Goal: Task Accomplishment & Management: Use online tool/utility

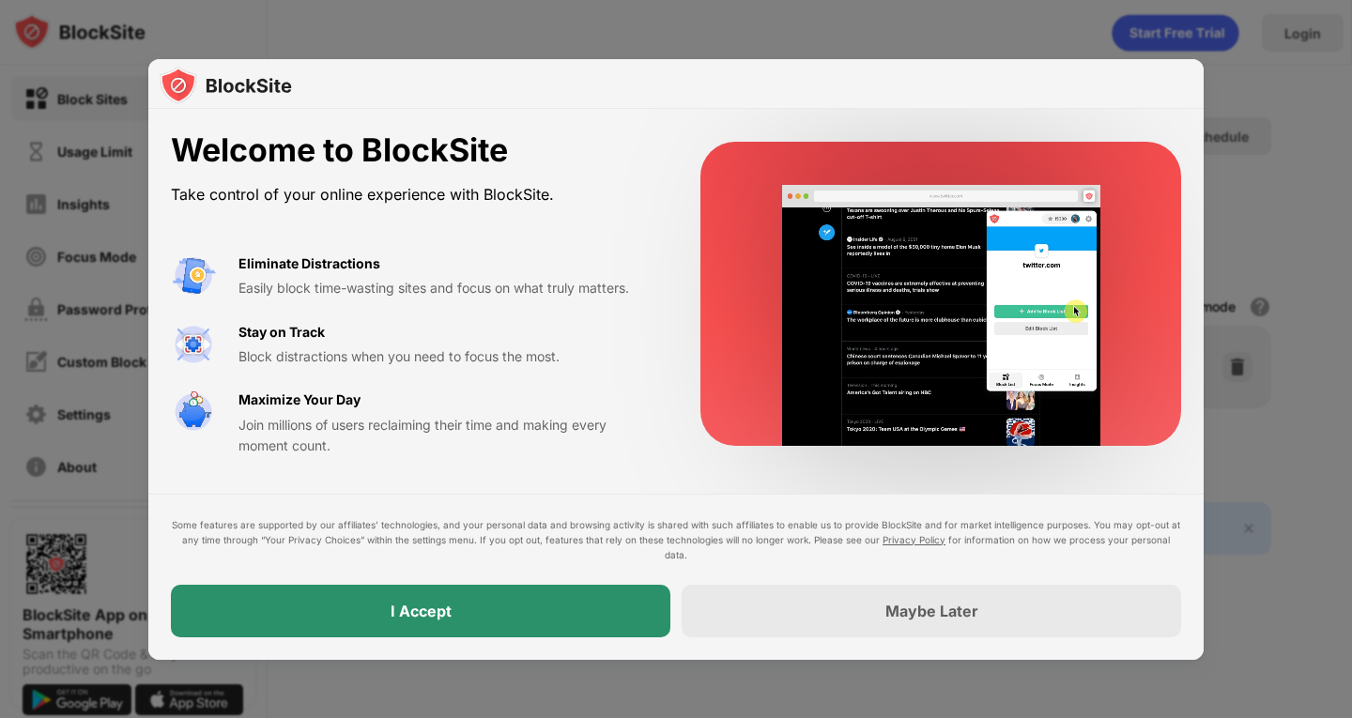
click at [499, 595] on div "I Accept" at bounding box center [420, 611] width 499 height 53
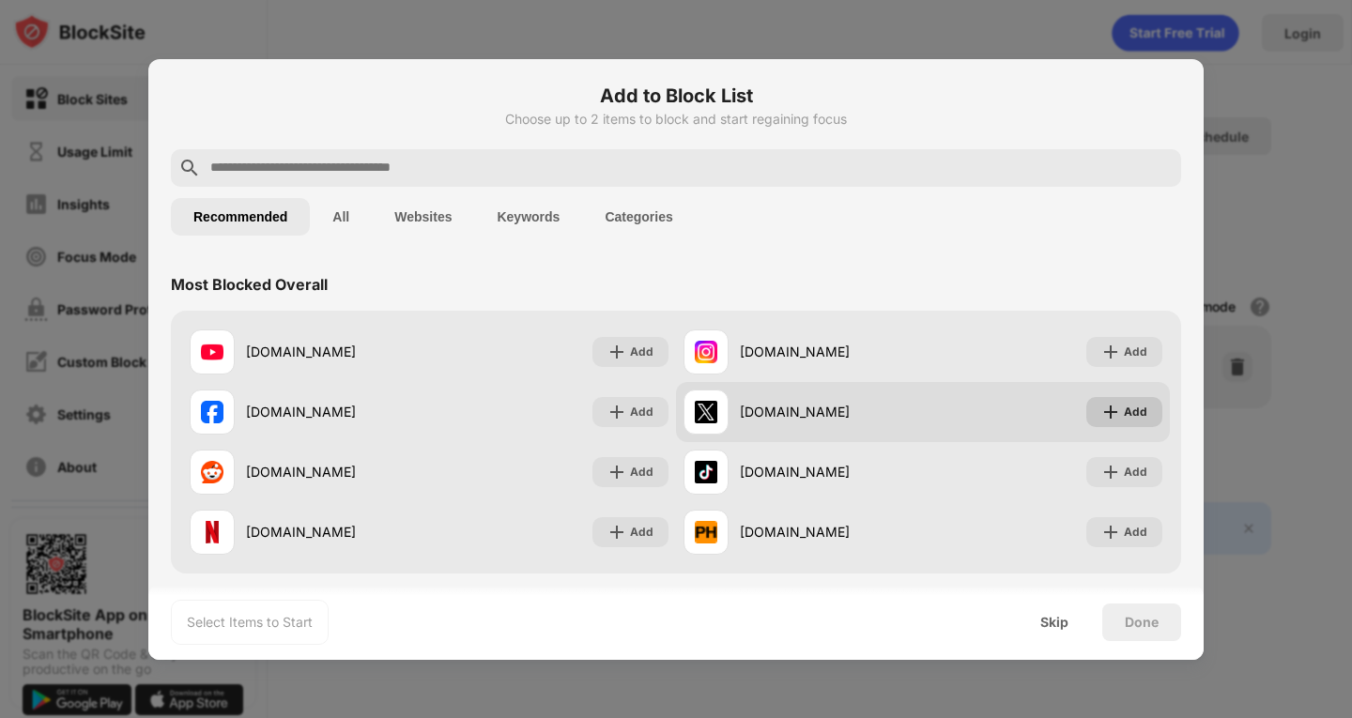
click at [1124, 411] on div "Add" at bounding box center [1135, 412] width 23 height 19
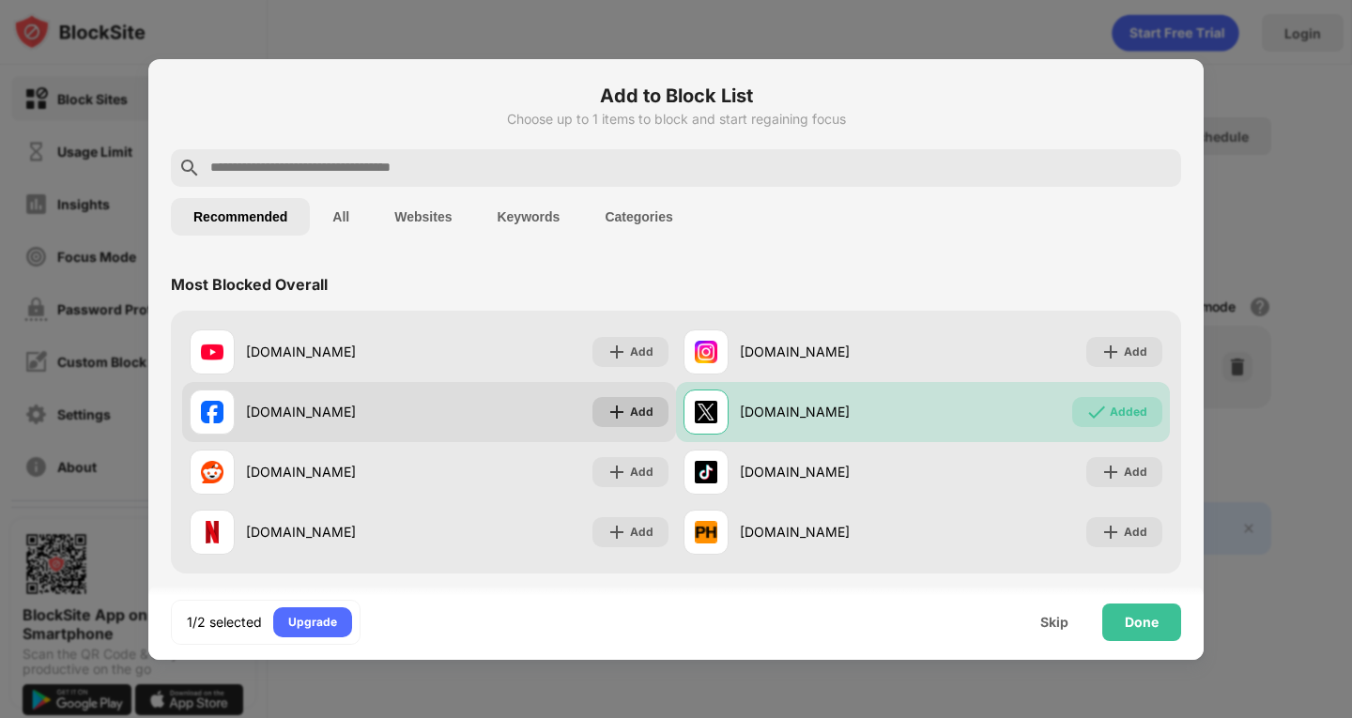
click at [620, 406] on div "Add" at bounding box center [630, 412] width 76 height 30
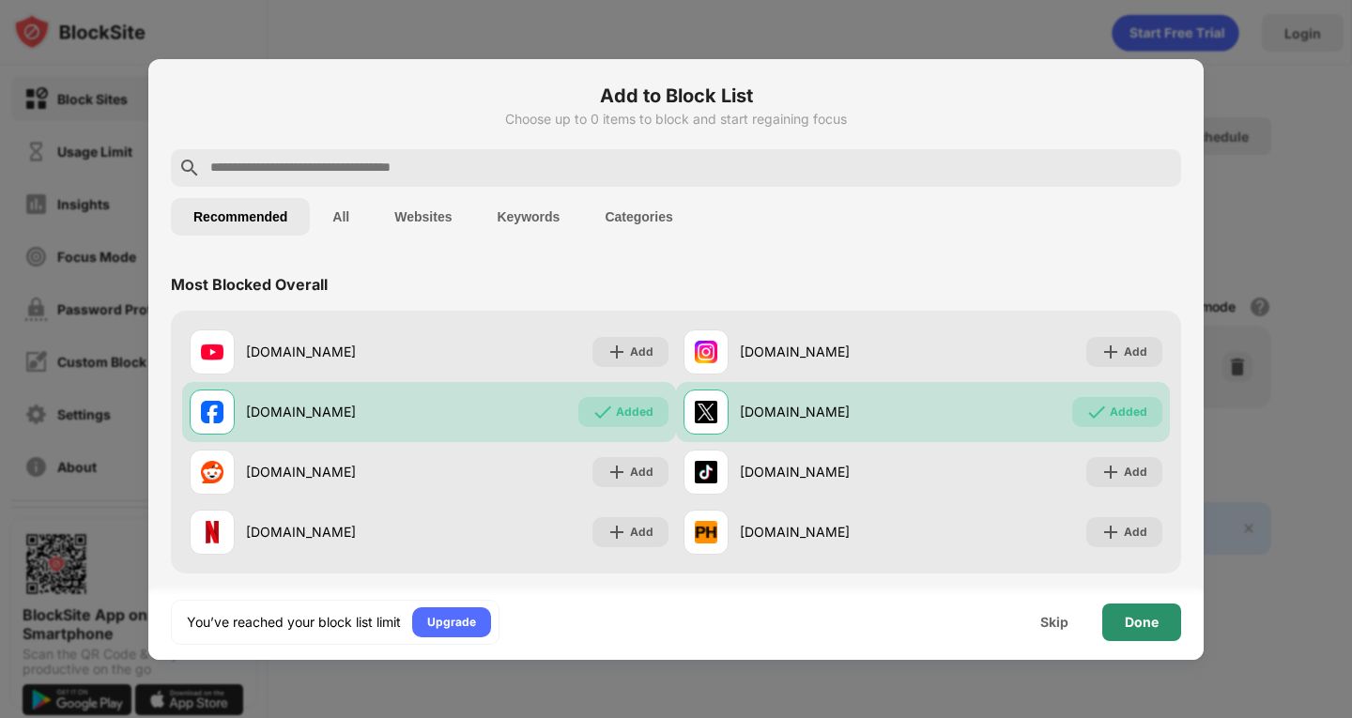
click at [1151, 624] on div "Done" at bounding box center [1142, 622] width 34 height 15
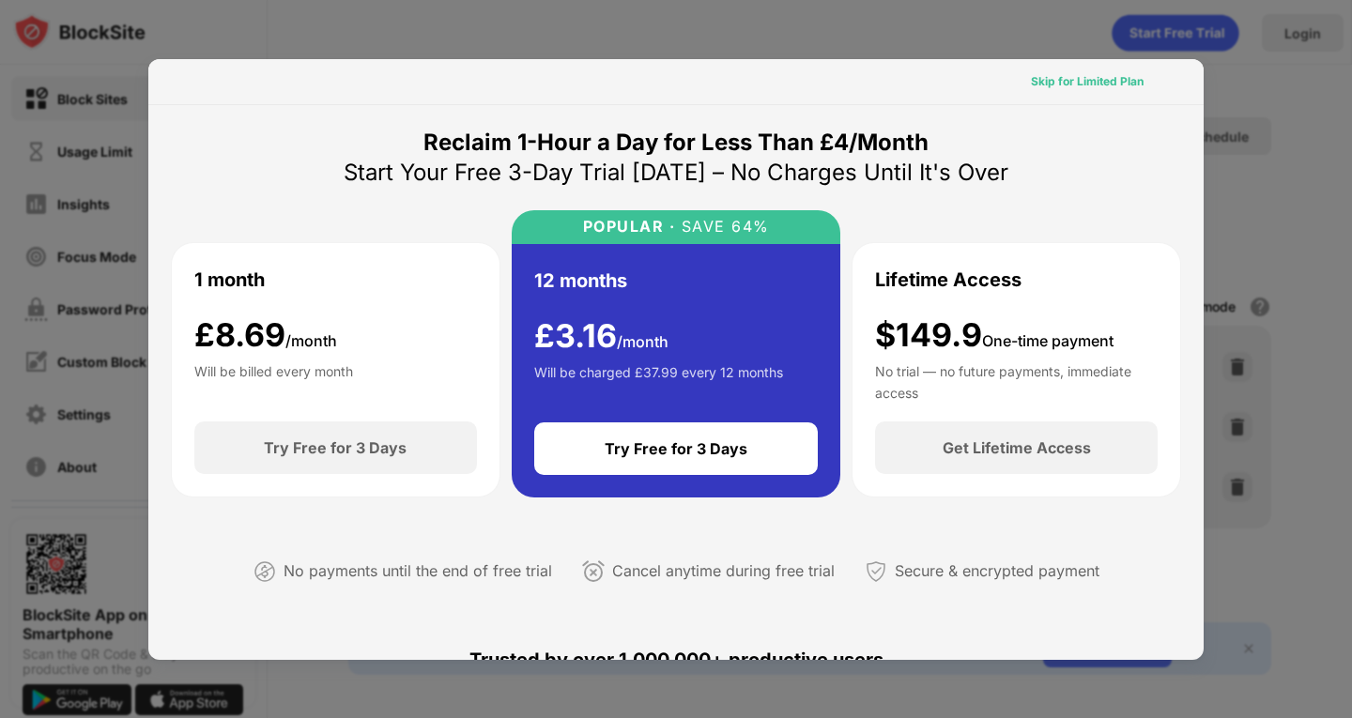
click at [1016, 86] on div "Skip for Limited Plan" at bounding box center [1087, 82] width 143 height 30
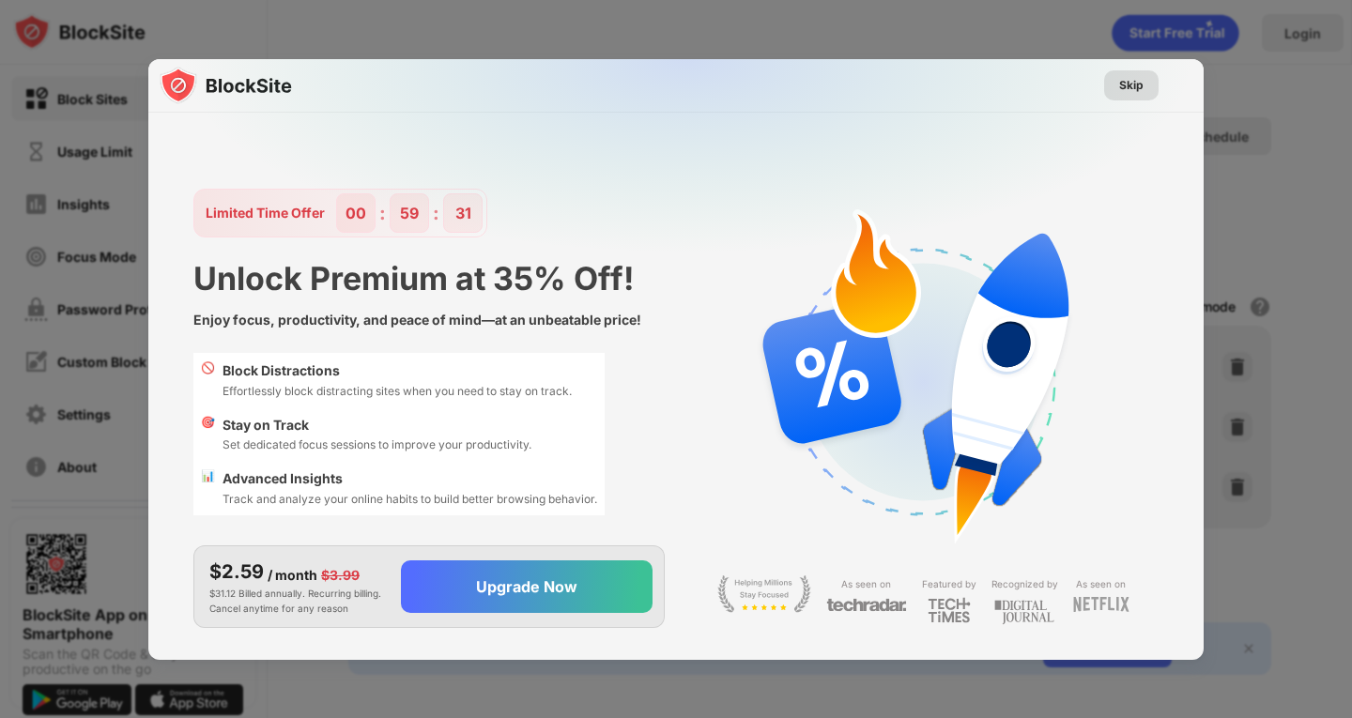
click at [1132, 75] on div "Skip" at bounding box center [1131, 85] width 54 height 30
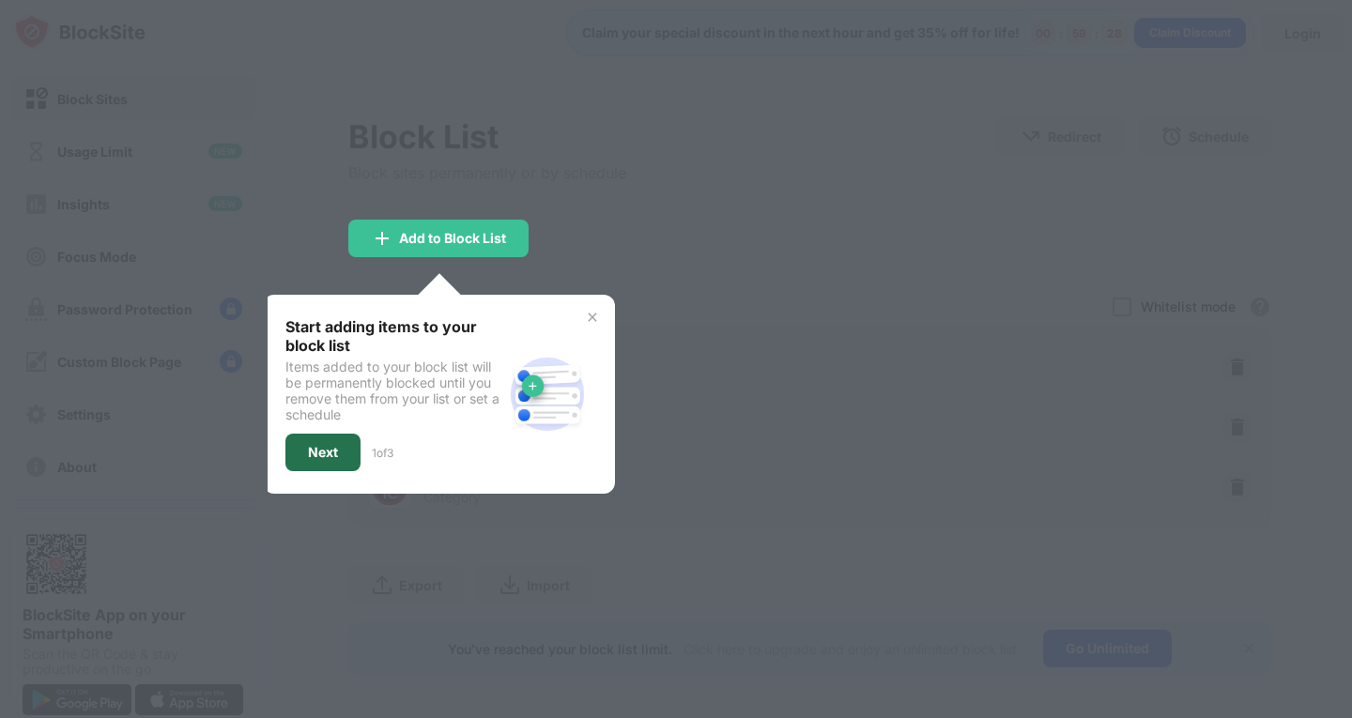
click at [344, 442] on div "Next" at bounding box center [322, 453] width 75 height 38
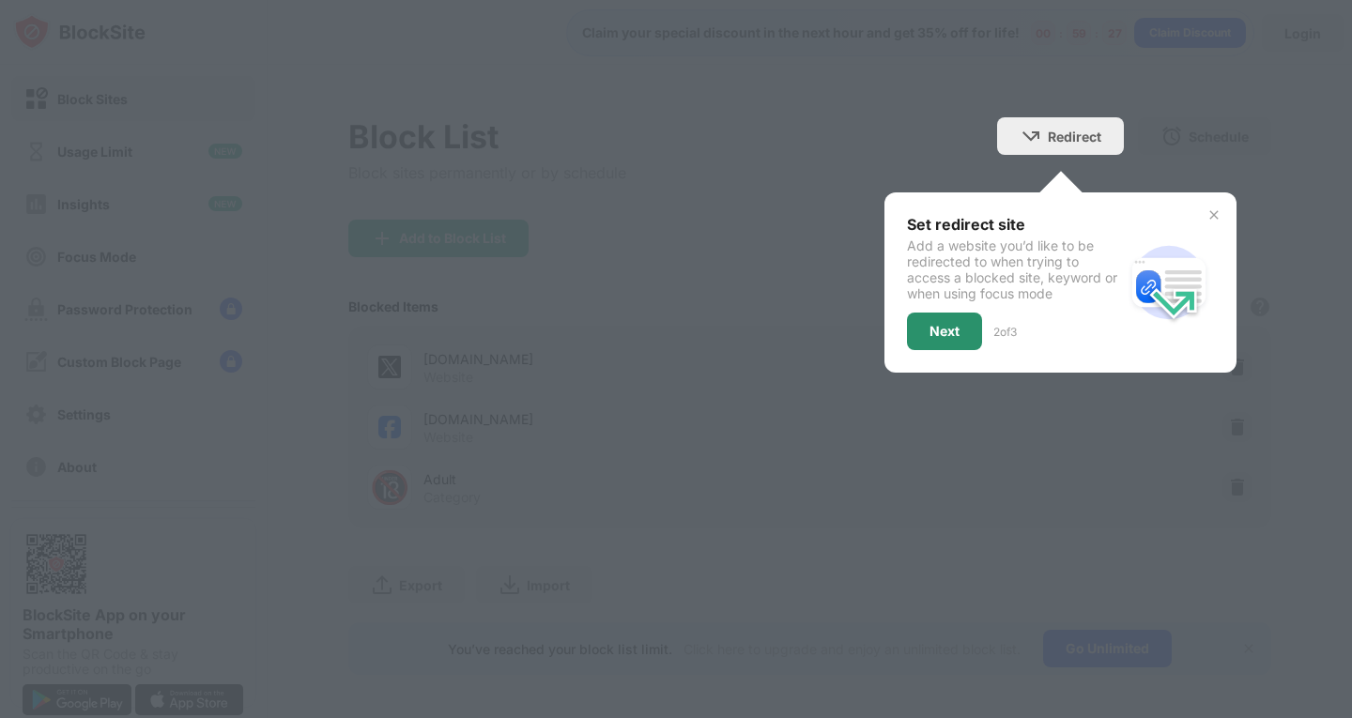
click at [921, 317] on div "Next" at bounding box center [944, 332] width 75 height 38
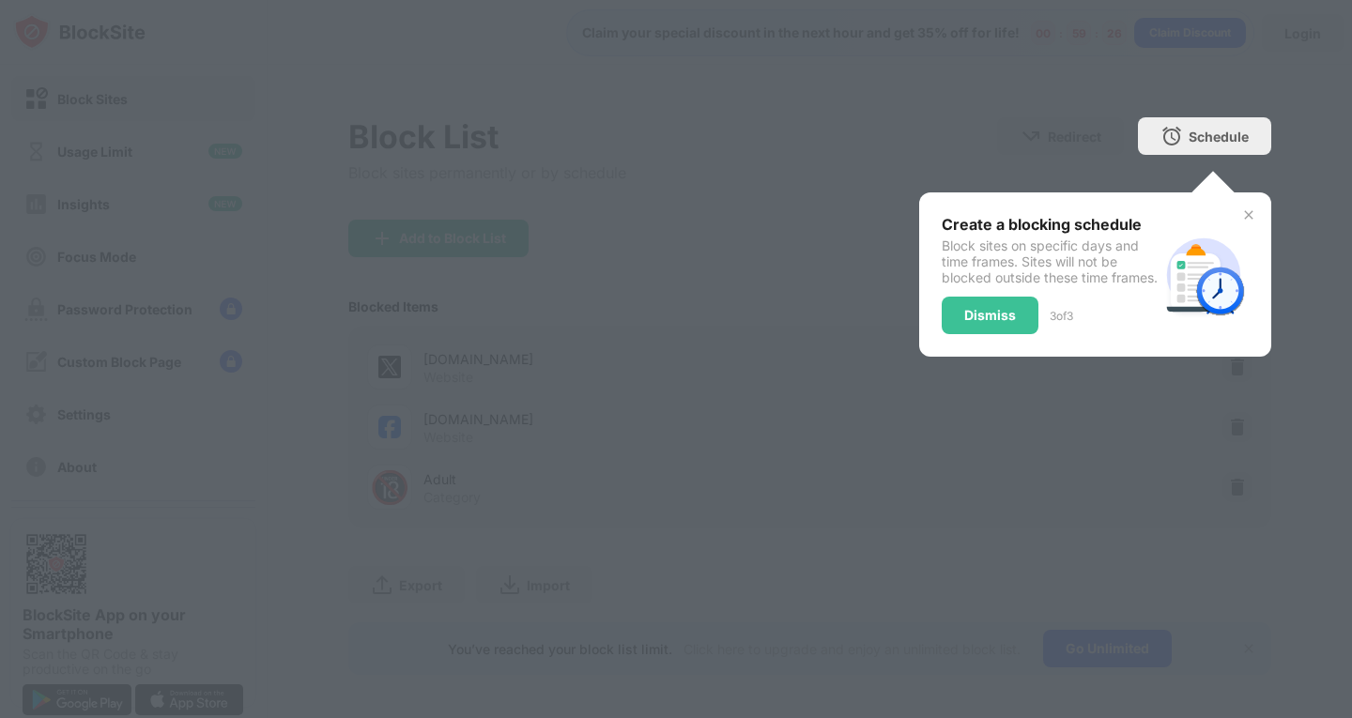
click at [976, 314] on div "Dismiss" at bounding box center [990, 316] width 97 height 38
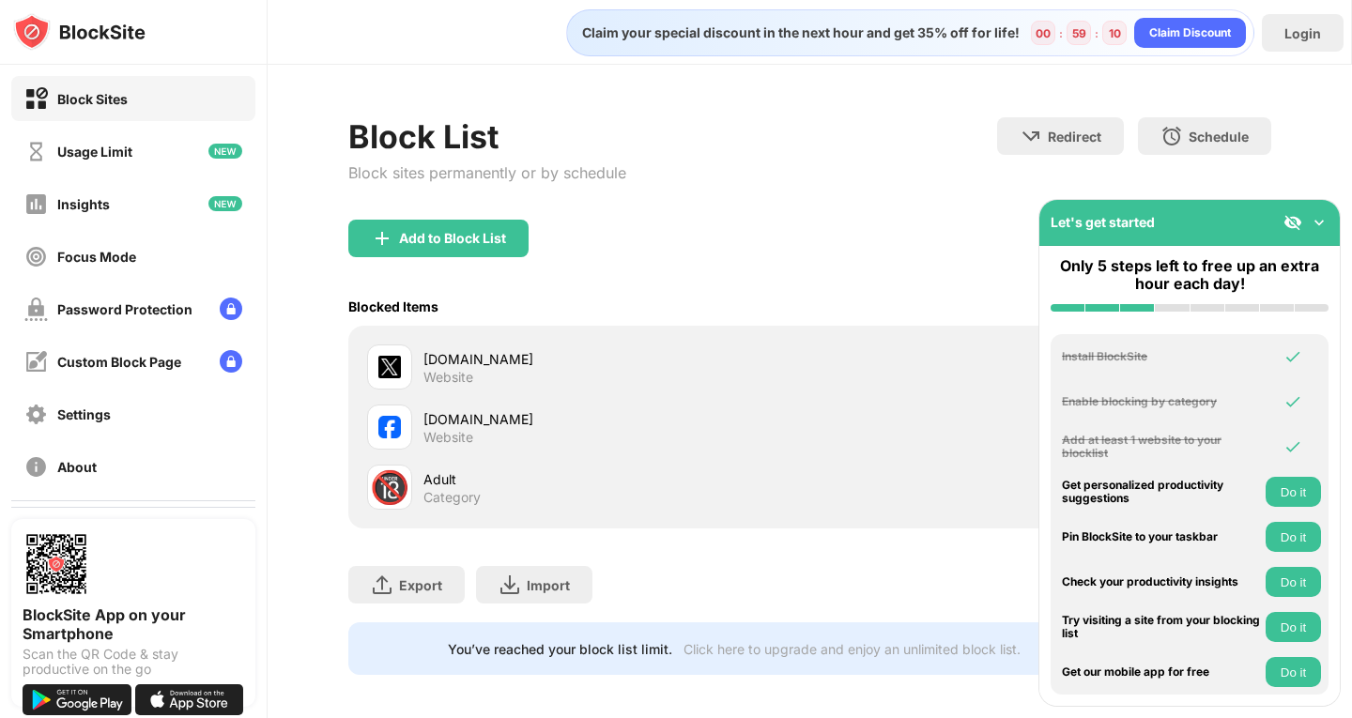
click at [1323, 223] on img at bounding box center [1319, 222] width 19 height 19
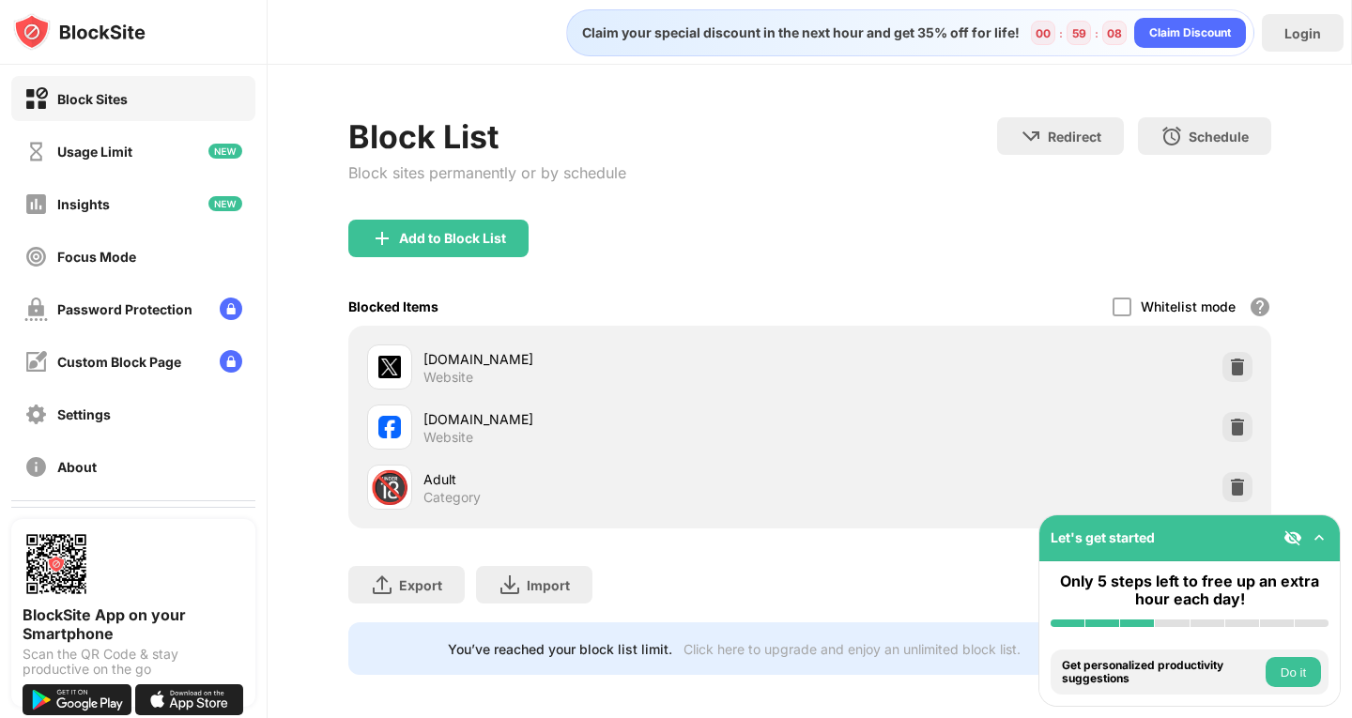
click at [448, 364] on div "x.com" at bounding box center [616, 359] width 386 height 20
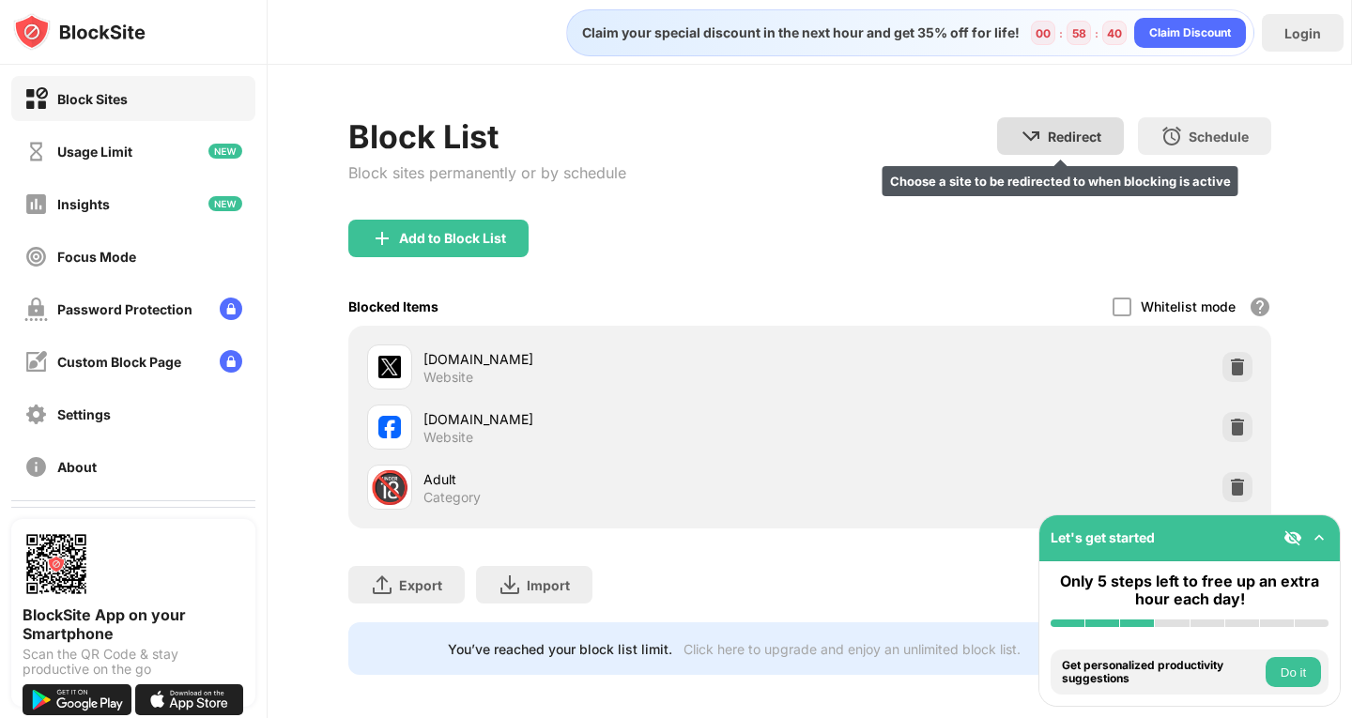
click at [1085, 137] on div "Redirect" at bounding box center [1075, 137] width 54 height 16
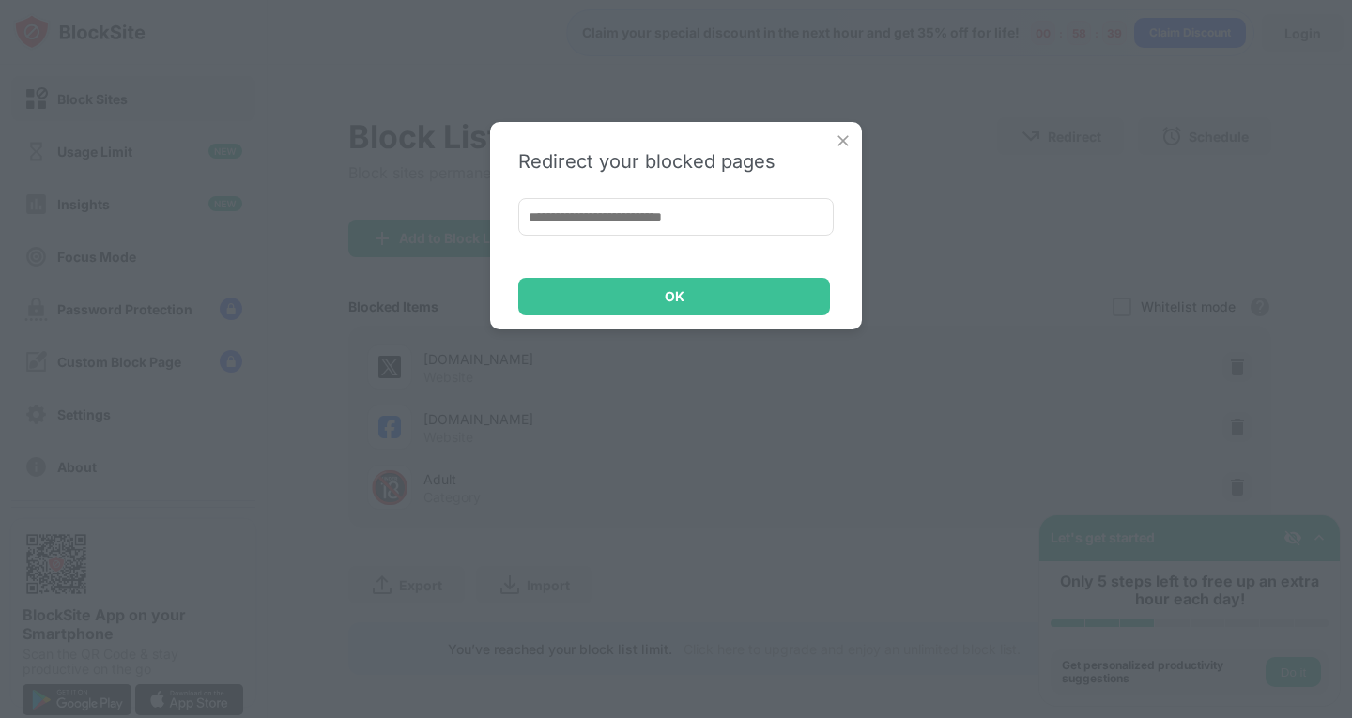
click at [682, 227] on input at bounding box center [675, 217] width 315 height 38
click at [841, 132] on img at bounding box center [843, 140] width 19 height 19
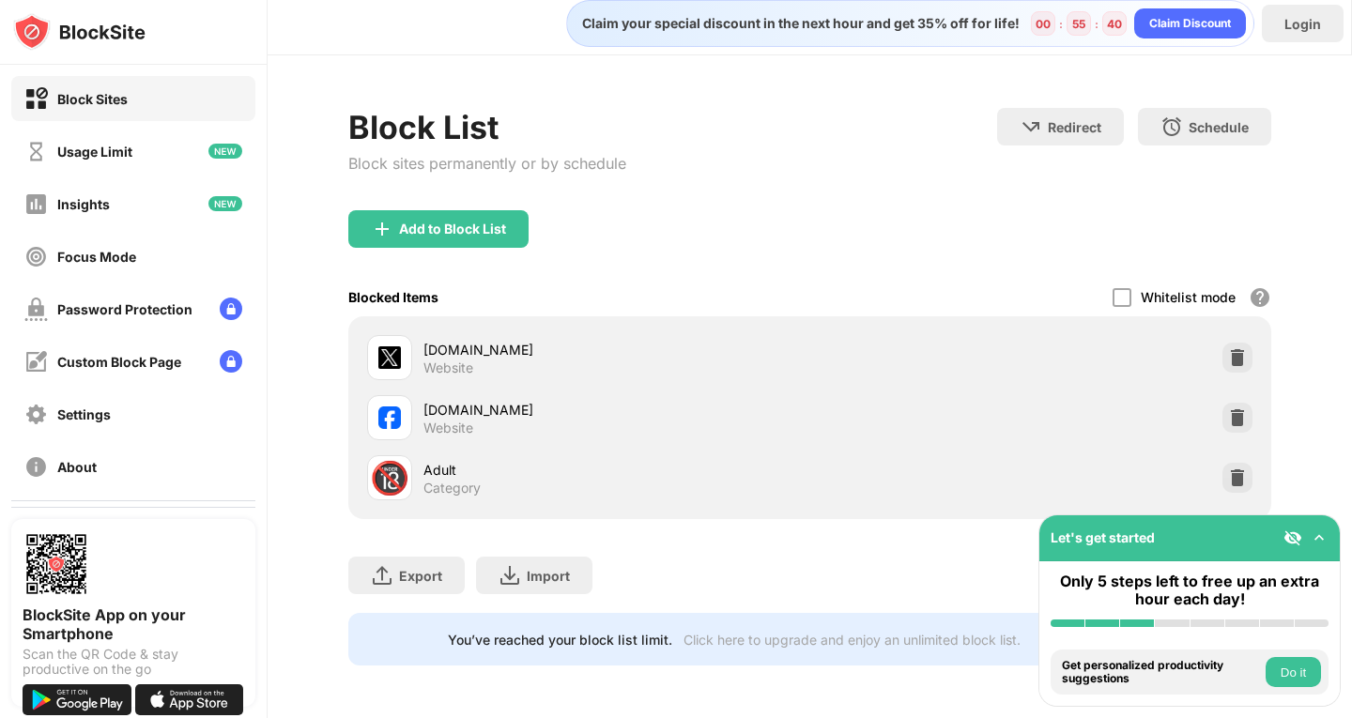
scroll to position [23, 0]
click at [1230, 468] on img at bounding box center [1237, 477] width 19 height 19
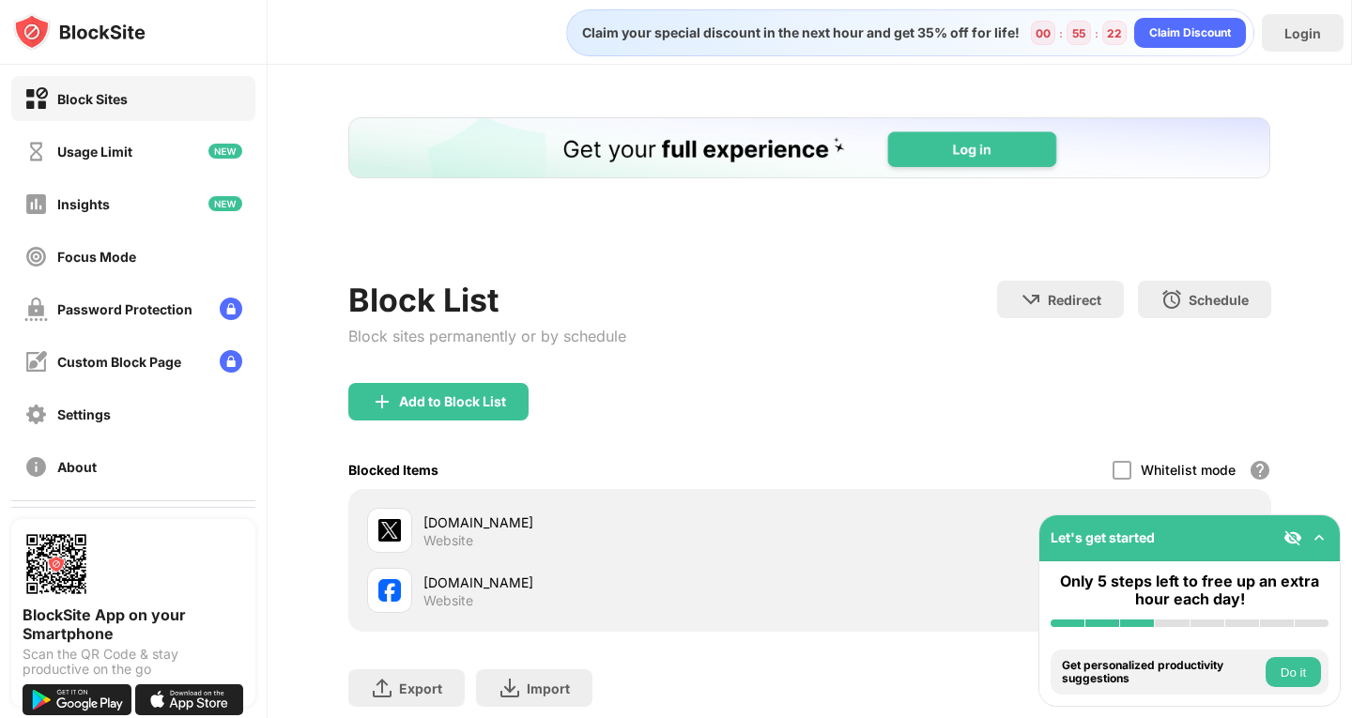
scroll to position [0, 0]
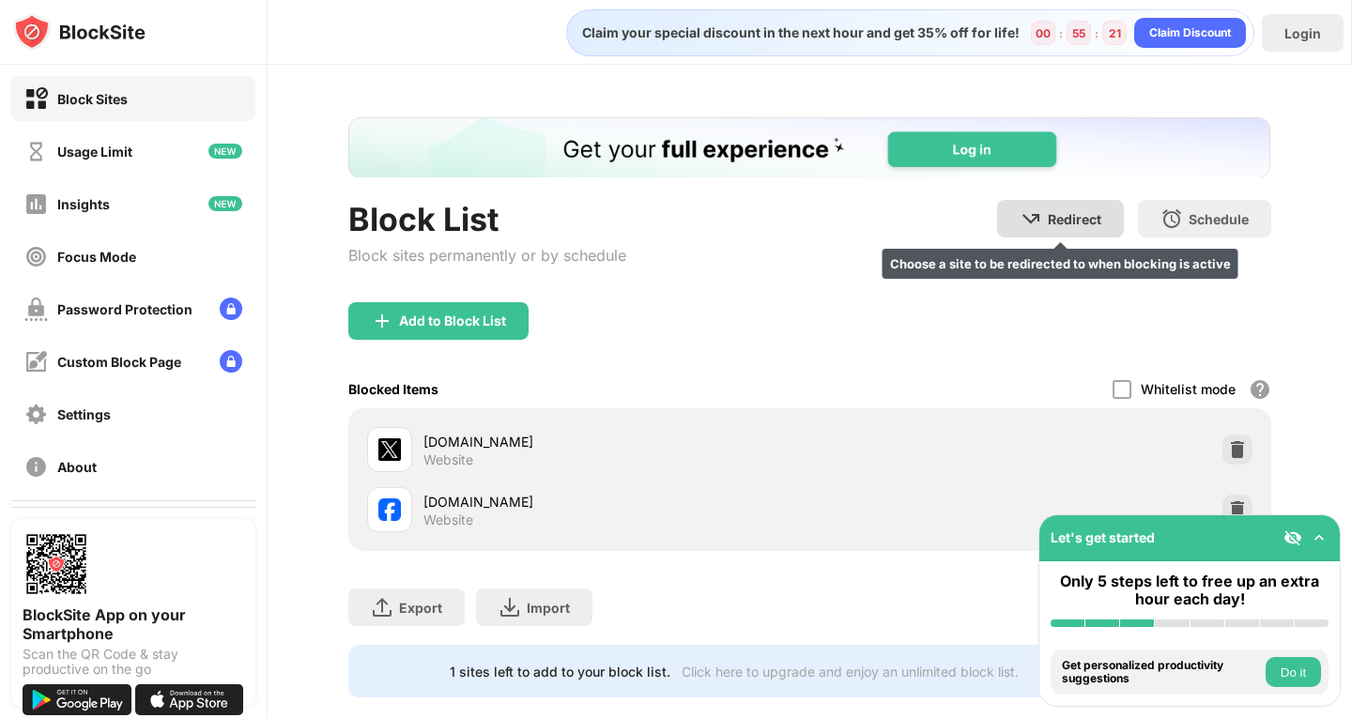
click at [1034, 226] on div "Redirect Choose a site to be redirected to when blocking is active" at bounding box center [1060, 219] width 127 height 38
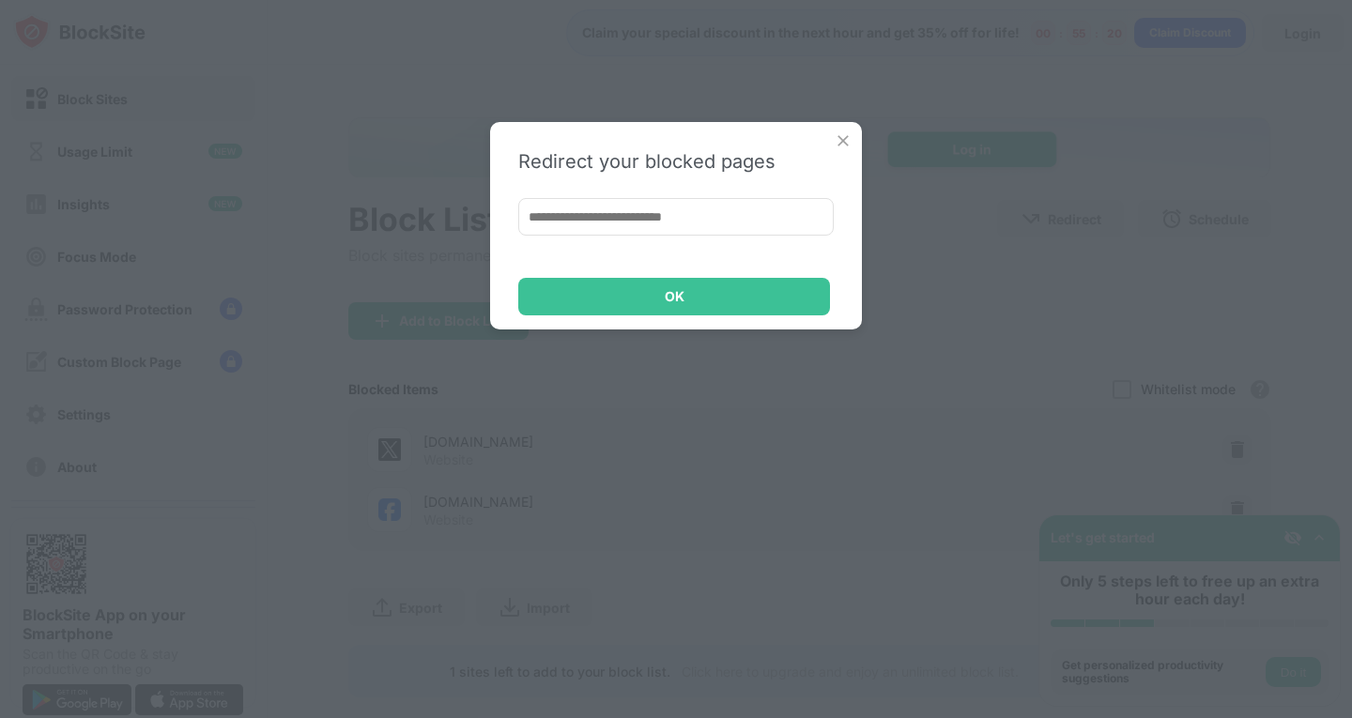
click at [806, 222] on input at bounding box center [675, 217] width 315 height 38
paste input "**********"
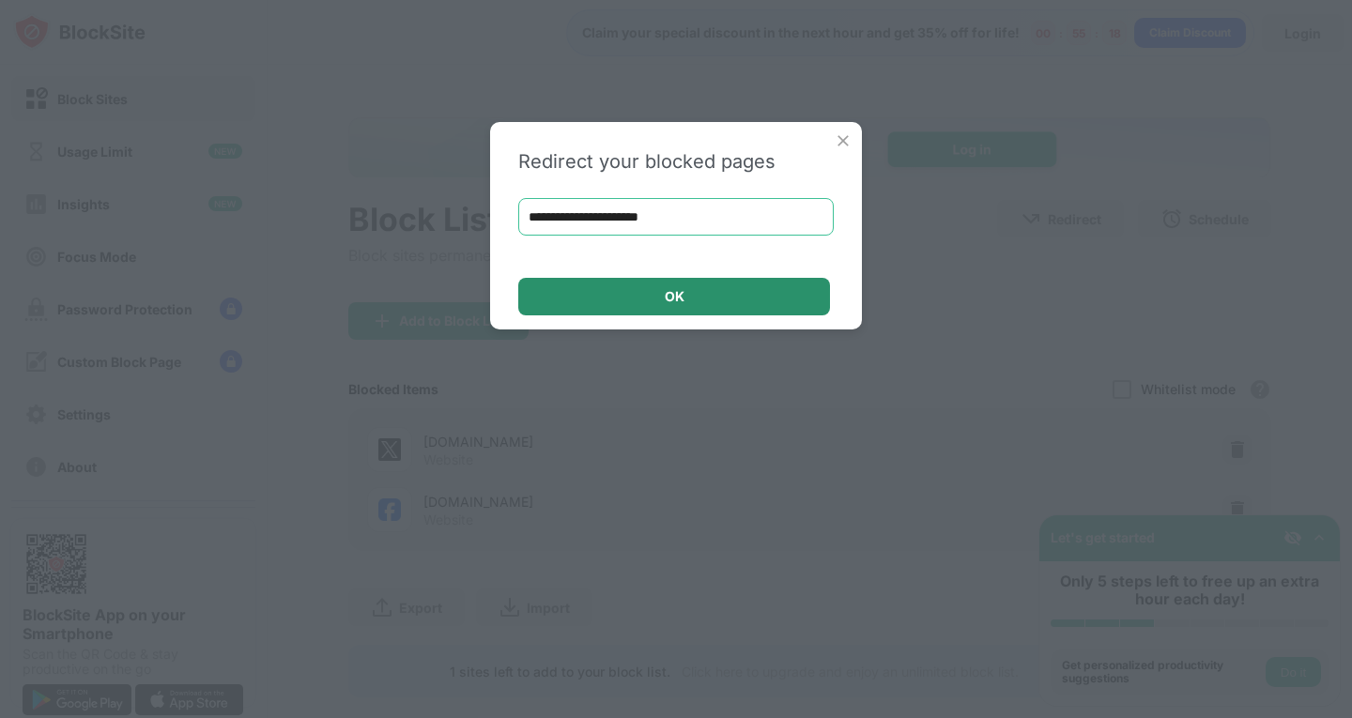
type input "**********"
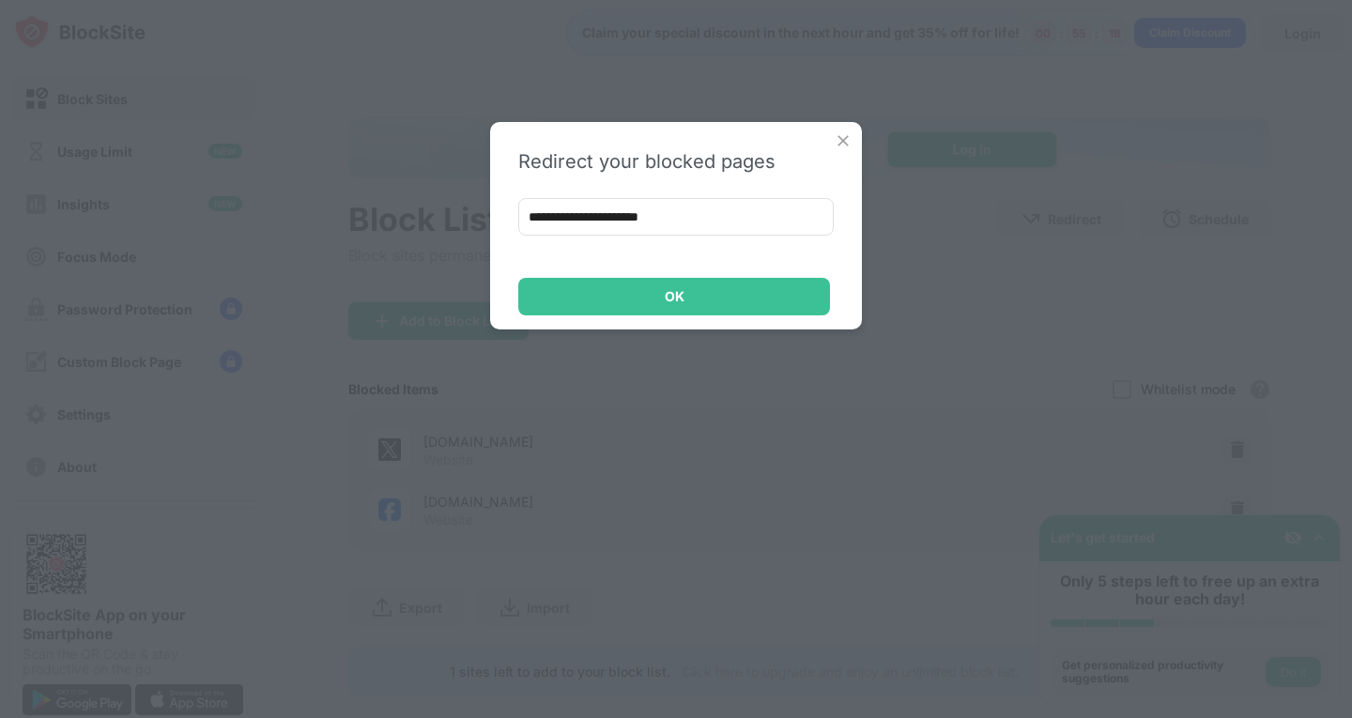
click at [766, 318] on div "**********" at bounding box center [676, 225] width 372 height 207
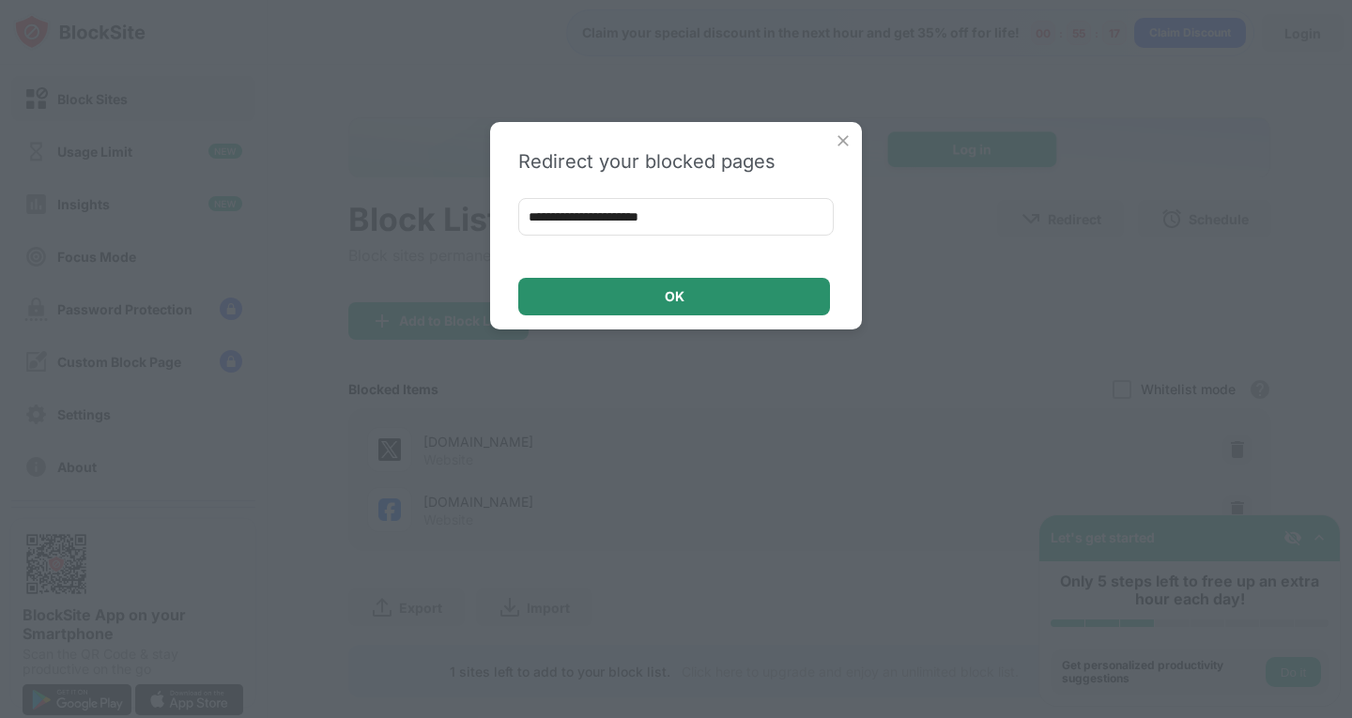
click at [765, 312] on div "OK" at bounding box center [674, 297] width 312 height 38
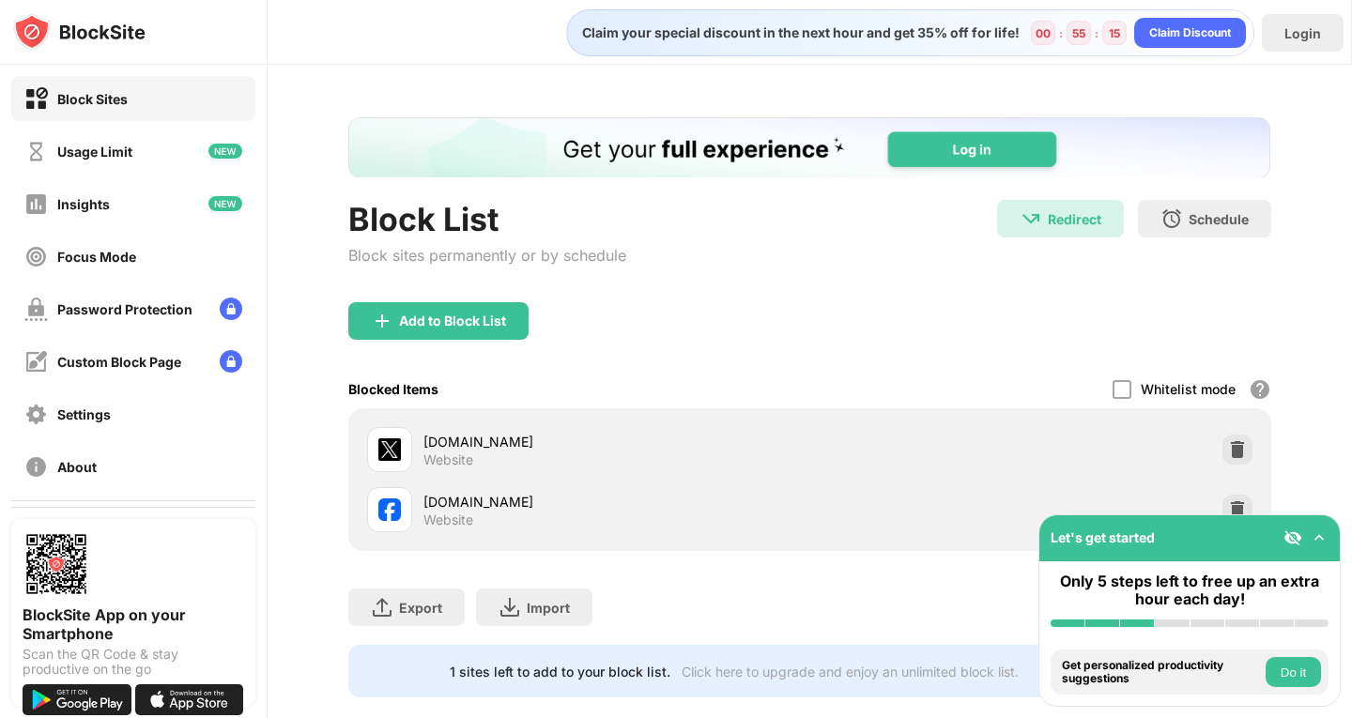
click at [1316, 535] on img at bounding box center [1319, 538] width 19 height 19
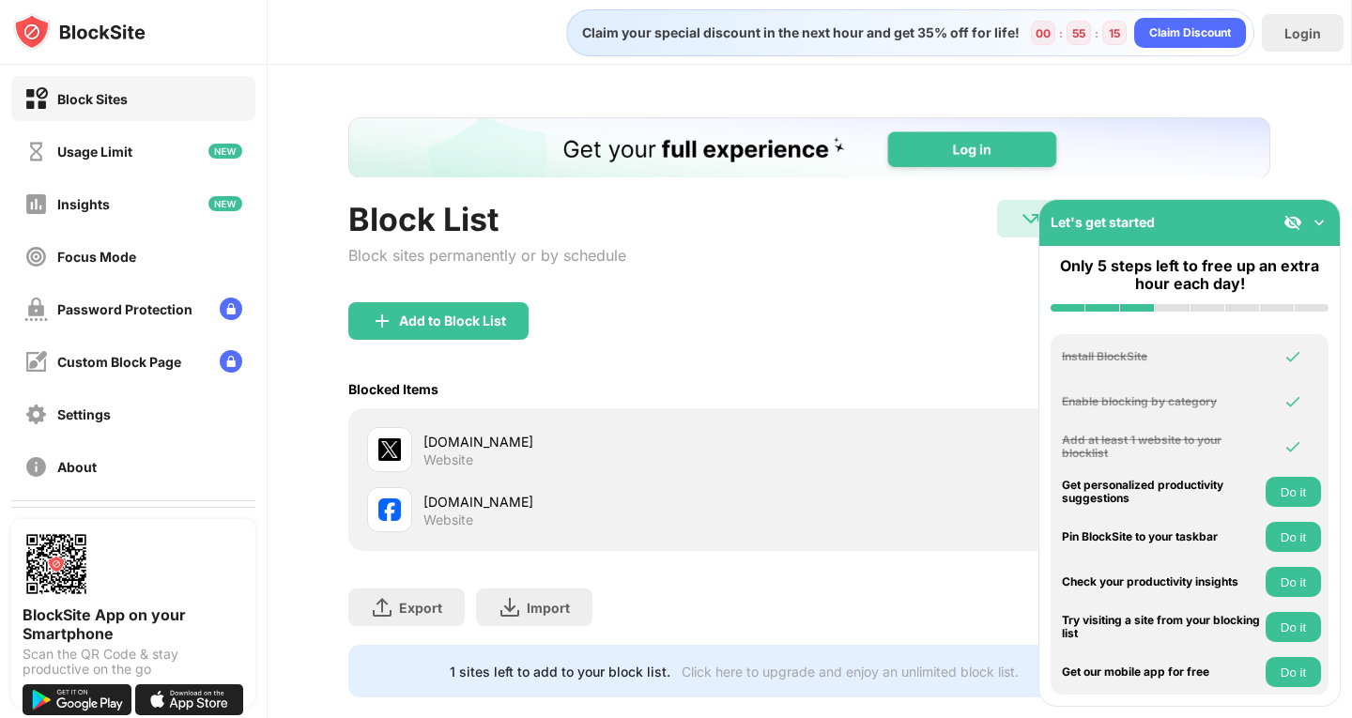
click at [1316, 535] on button "Do it" at bounding box center [1292, 537] width 55 height 30
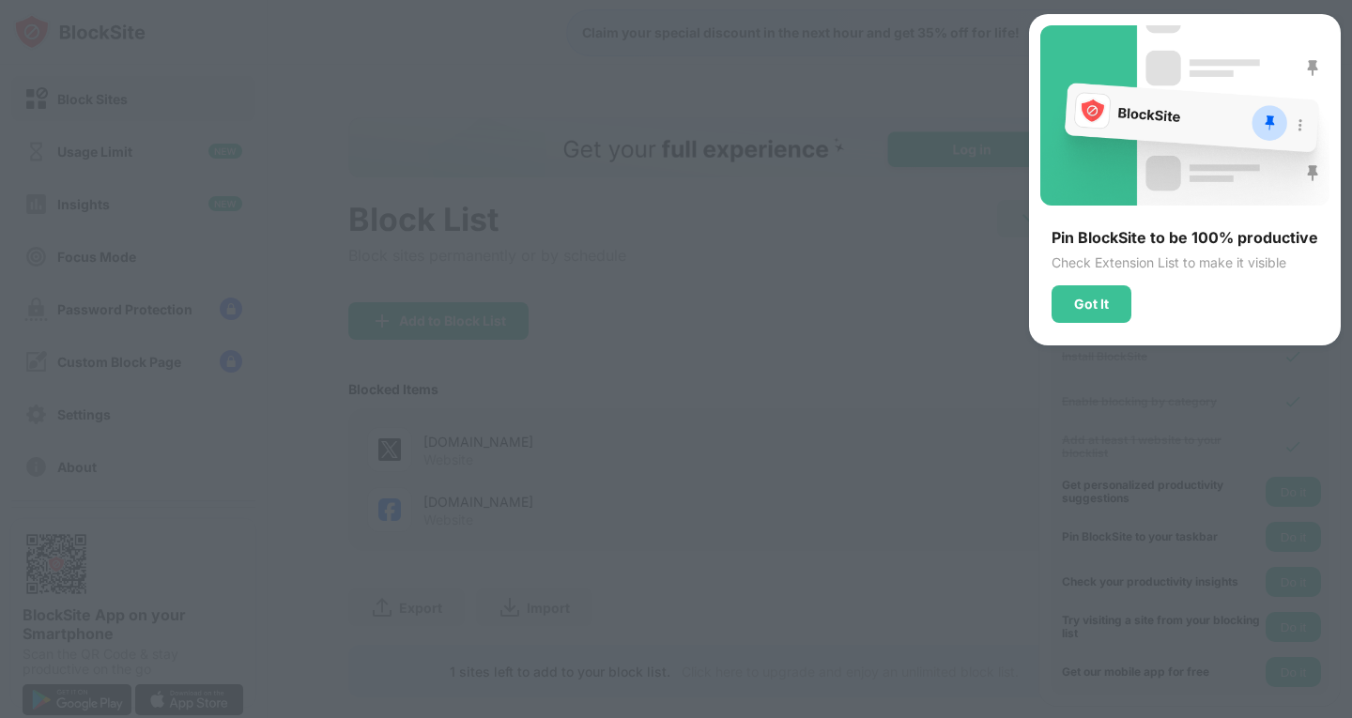
click at [1036, 405] on div at bounding box center [676, 359] width 1352 height 718
click at [1090, 299] on div "Got It" at bounding box center [1091, 304] width 35 height 15
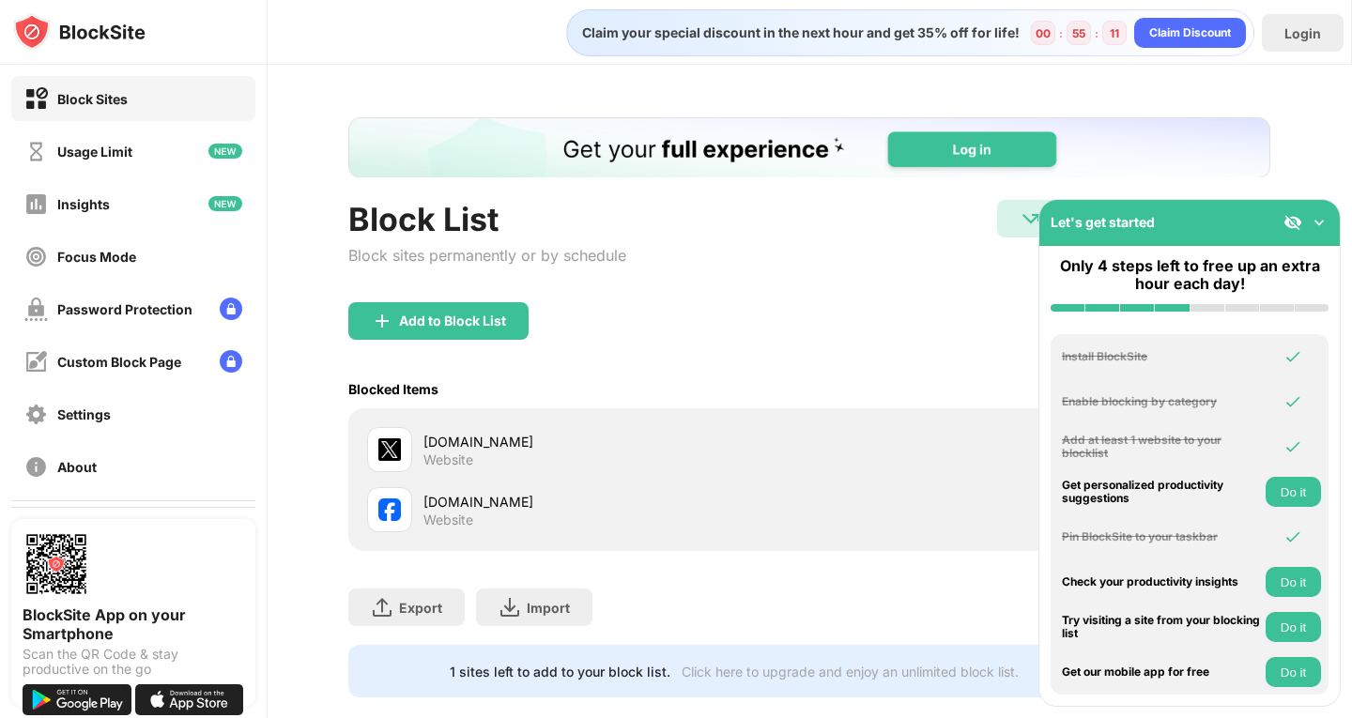
click at [1283, 532] on img at bounding box center [1292, 537] width 19 height 19
click at [1312, 220] on img at bounding box center [1319, 222] width 19 height 19
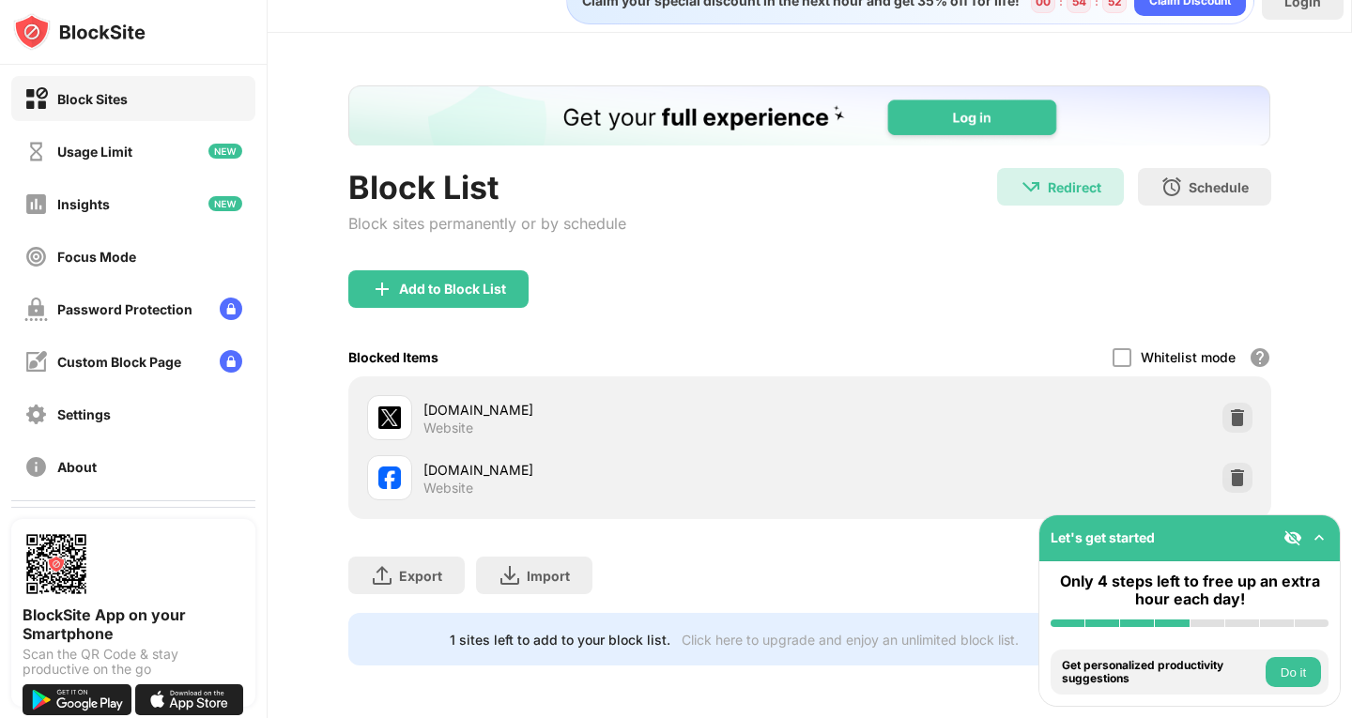
scroll to position [45, 0]
click at [1296, 544] on img at bounding box center [1292, 538] width 19 height 19
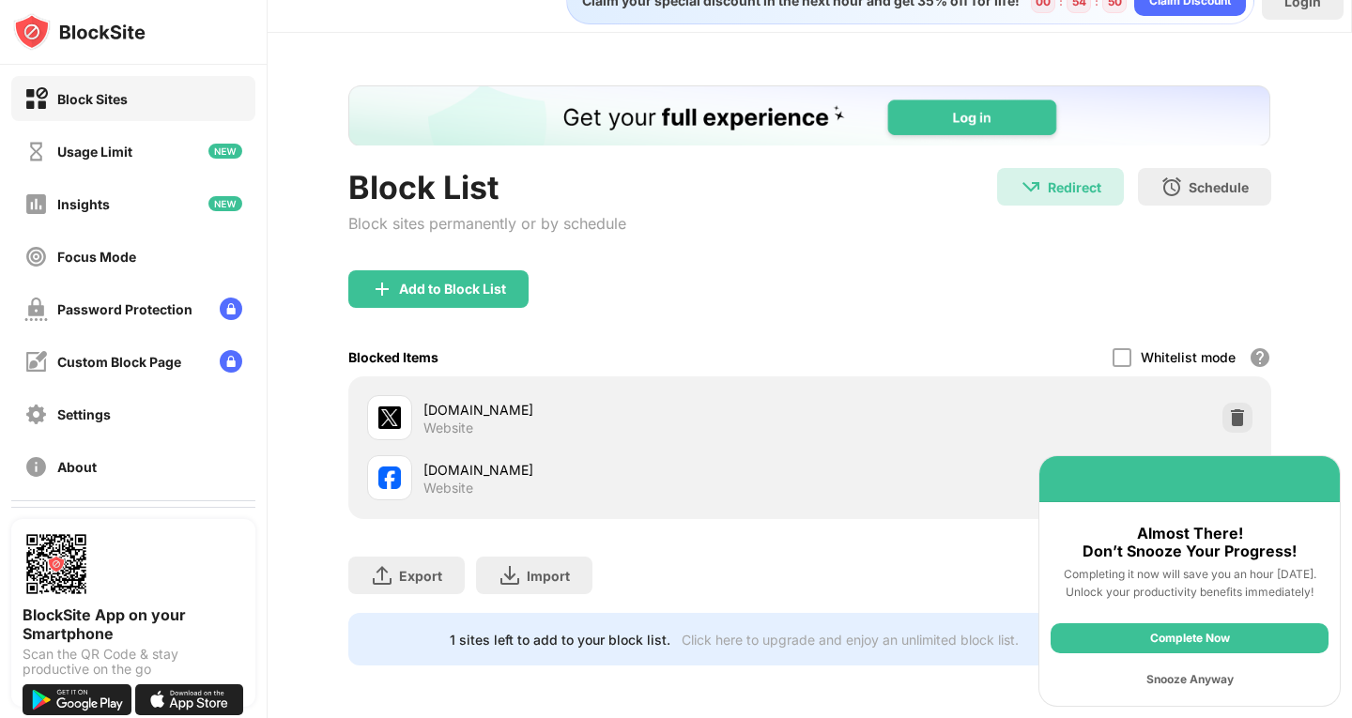
click at [1191, 665] on div "Snooze Anyway" at bounding box center [1189, 680] width 278 height 30
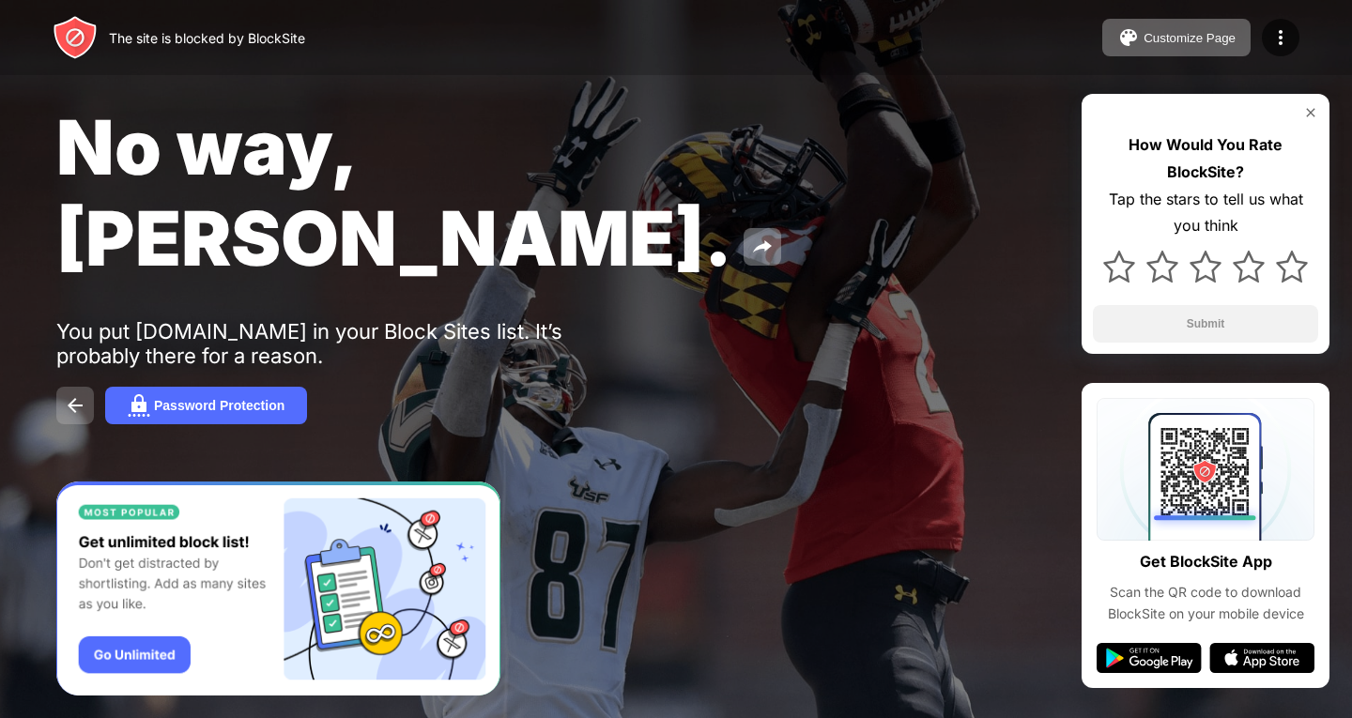
click at [80, 394] on img at bounding box center [75, 405] width 23 height 23
click at [264, 398] on div "Password Protection" at bounding box center [219, 405] width 130 height 15
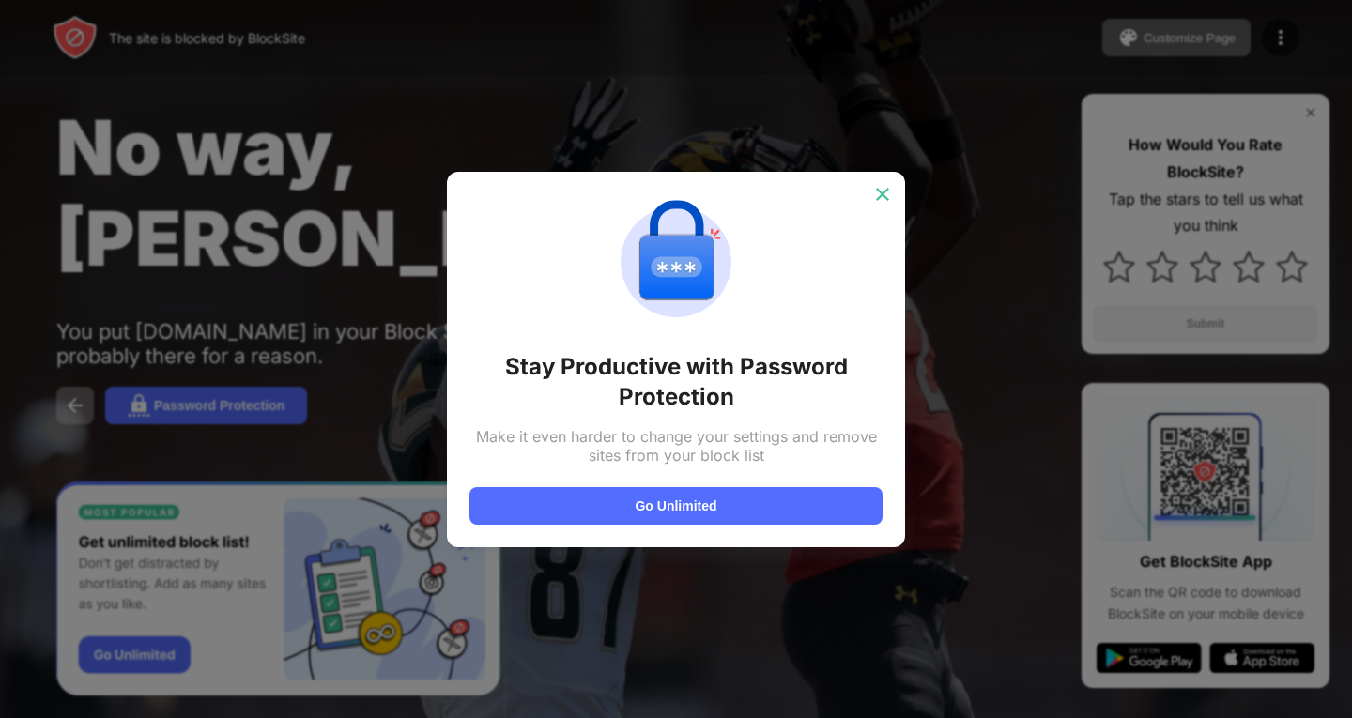
click at [882, 196] on img at bounding box center [882, 194] width 19 height 19
